Goal: Book appointment/travel/reservation

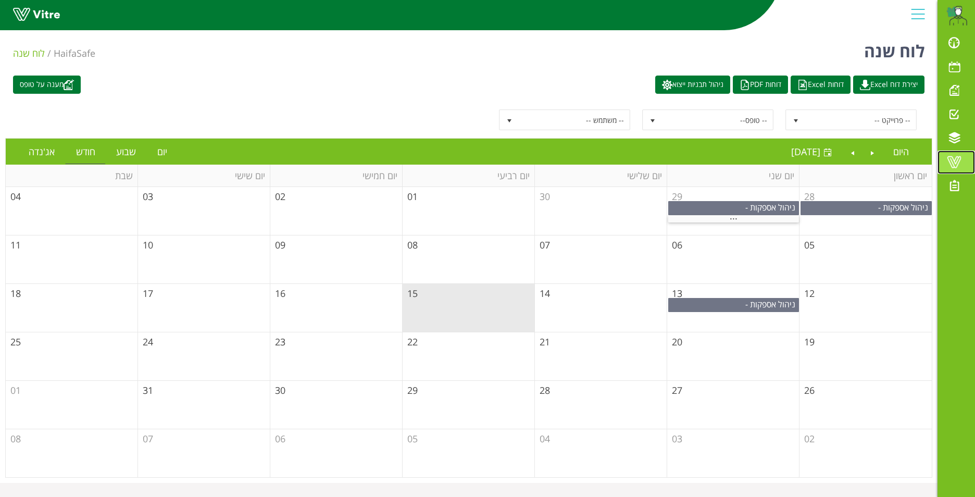
click at [955, 159] on span at bounding box center [954, 162] width 26 height 12
click at [950, 161] on span at bounding box center [954, 162] width 26 height 12
